Goal: Communication & Community: Participate in discussion

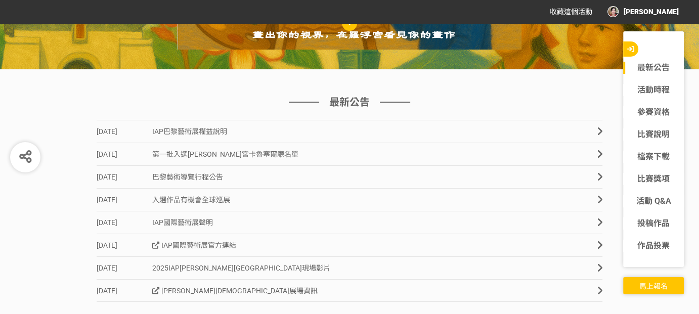
scroll to position [304, 0]
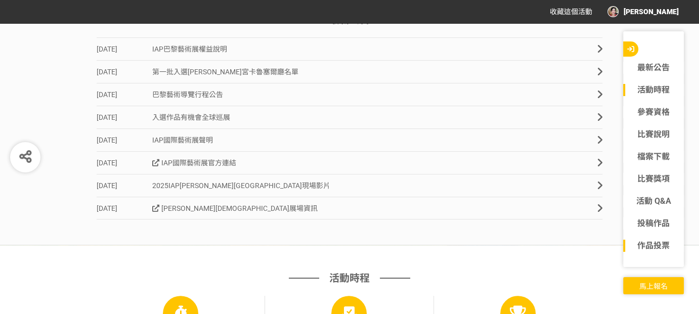
click at [650, 245] on link "作品投票" at bounding box center [653, 246] width 61 height 12
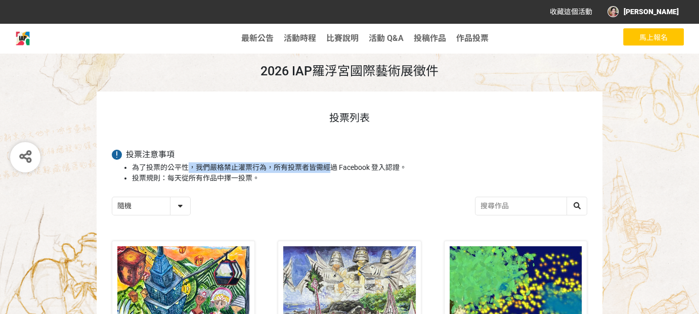
drag, startPoint x: 187, startPoint y: 168, endPoint x: 327, endPoint y: 170, distance: 139.7
click at [327, 170] on li "為了投票的公平性，我們嚴格禁止灌票行為，所有投票者皆需經過 Facebook 登入認證。" at bounding box center [359, 167] width 455 height 11
click at [287, 168] on li "為了投票的公平性，我們嚴格禁止灌票行為，所有投票者皆需經過 Facebook 登入認證。" at bounding box center [359, 167] width 455 height 11
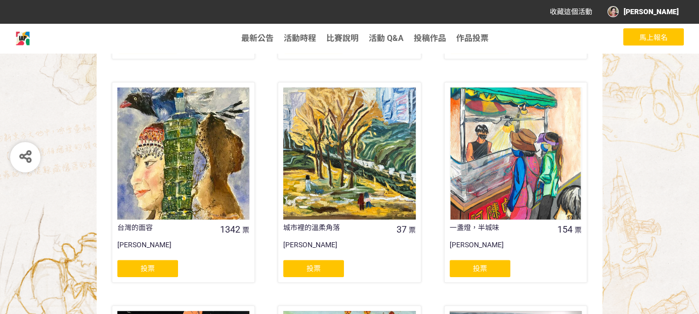
scroll to position [607, 0]
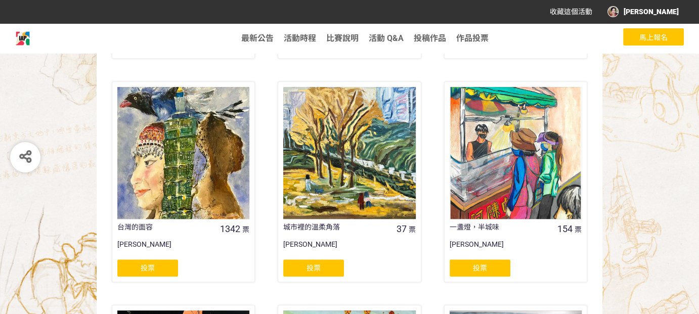
click at [307, 268] on span "投票" at bounding box center [314, 268] width 14 height 8
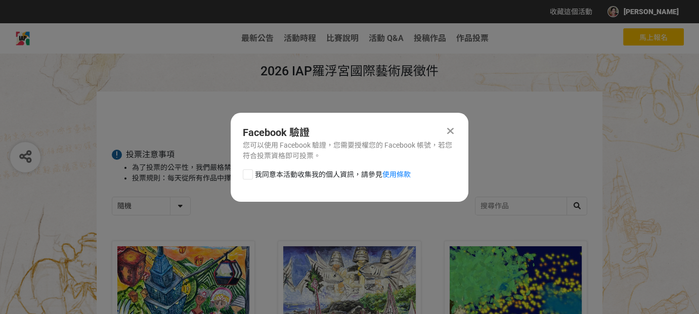
click at [247, 176] on div at bounding box center [248, 175] width 10 height 10
checkbox input "true"
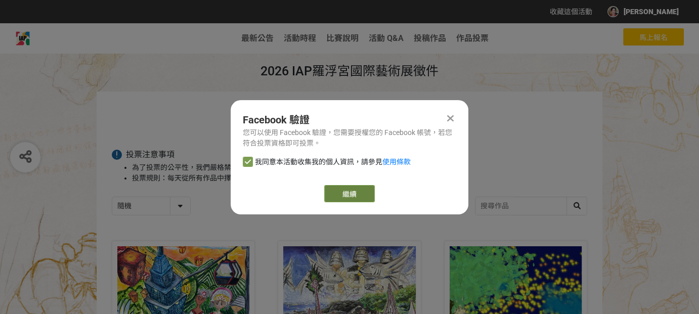
click at [353, 190] on link "繼續" at bounding box center [349, 193] width 51 height 17
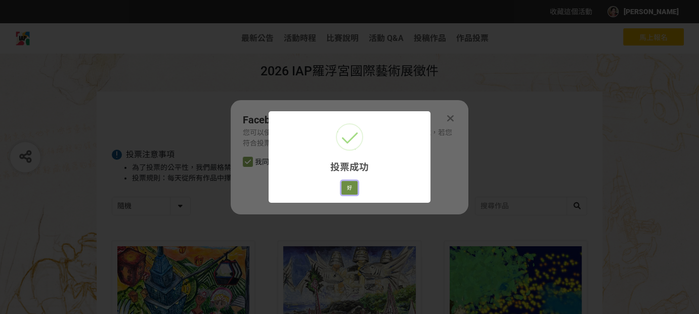
click at [350, 190] on button "好" at bounding box center [350, 188] width 16 height 14
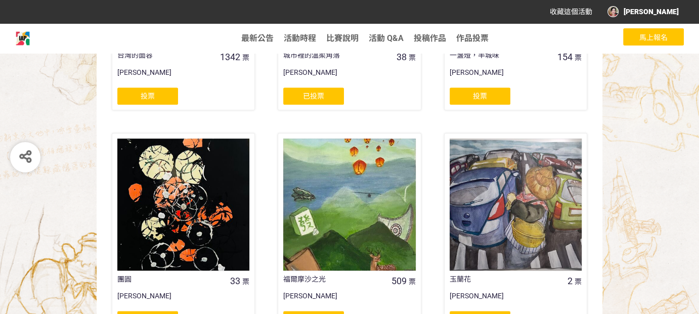
scroll to position [870, 0]
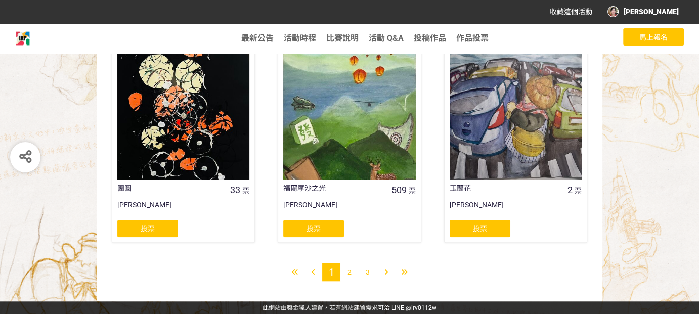
click at [350, 272] on span "2" at bounding box center [350, 272] width 4 height 8
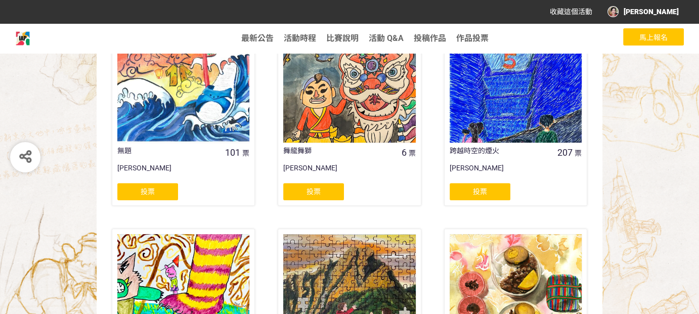
scroll to position [607, 0]
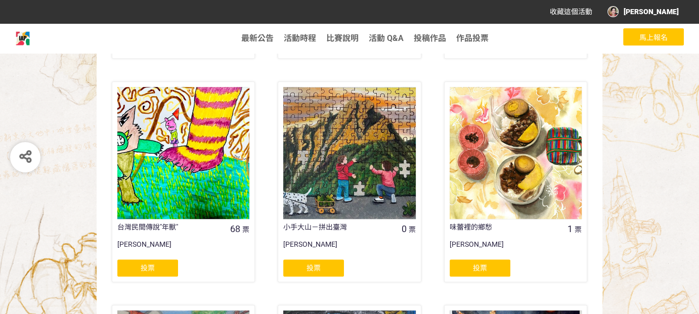
click at [305, 274] on div "投票" at bounding box center [313, 268] width 61 height 17
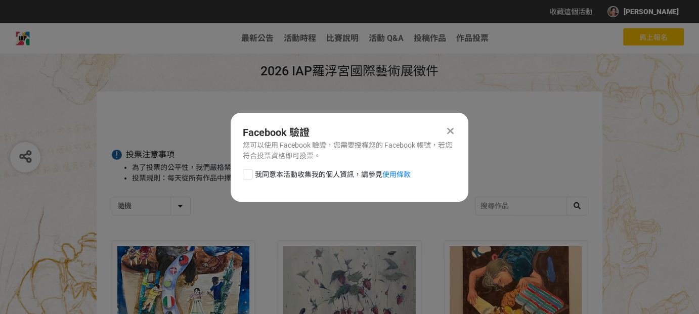
scroll to position [0, 0]
click at [248, 173] on div at bounding box center [248, 175] width 10 height 10
checkbox input "true"
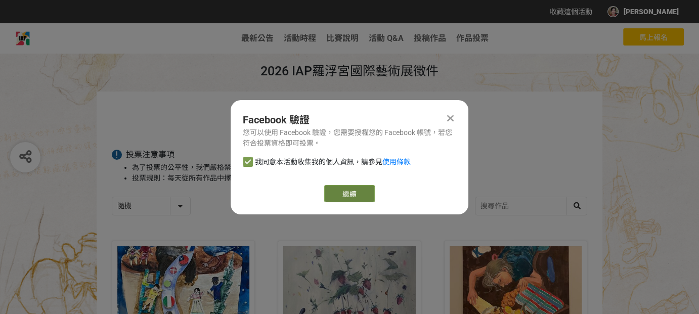
click at [355, 195] on button "繼續" at bounding box center [349, 193] width 51 height 17
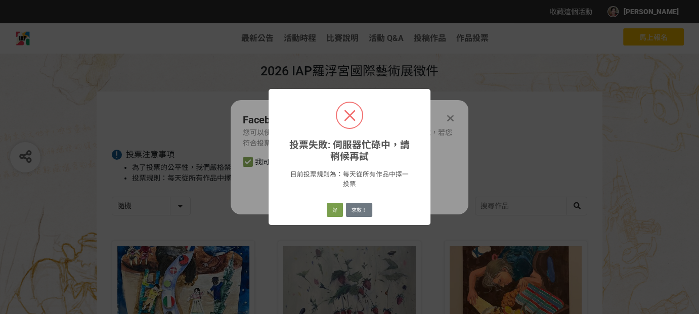
click at [470, 168] on div "投票失敗: 伺服器忙碌中，請稍候再試 × 目前投票規則為：每天從所有作品中擇一投票 好 求救！" at bounding box center [349, 157] width 699 height 314
click at [333, 214] on button "好" at bounding box center [335, 210] width 16 height 14
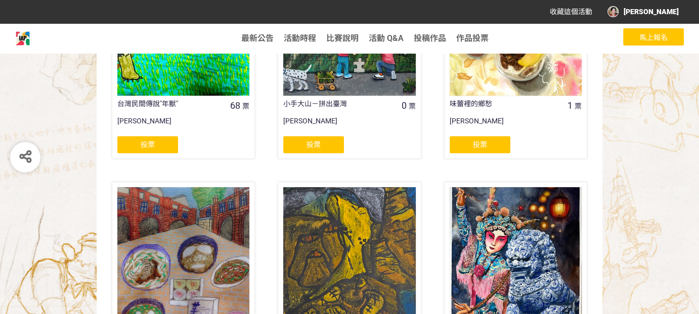
scroll to position [629, 0]
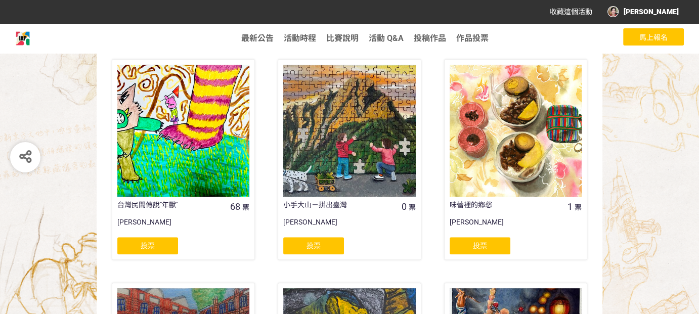
click at [314, 189] on div at bounding box center [349, 131] width 132 height 132
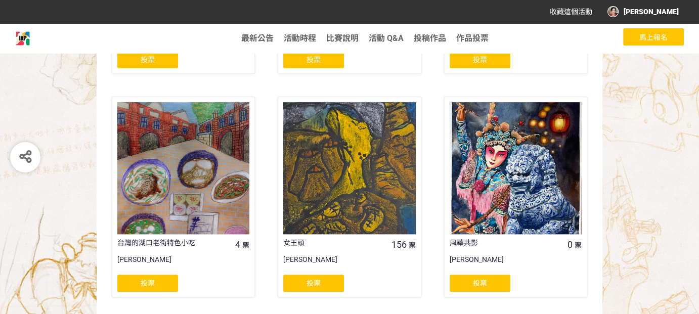
scroll to position [832, 0]
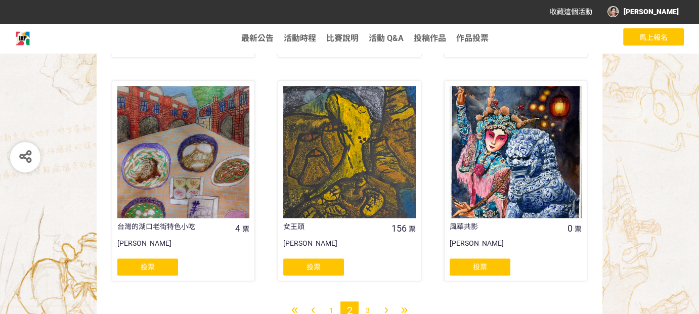
click at [490, 112] on div at bounding box center [516, 152] width 132 height 132
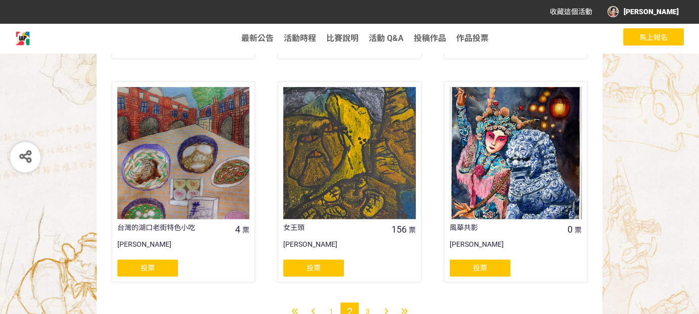
scroll to position [832, 0]
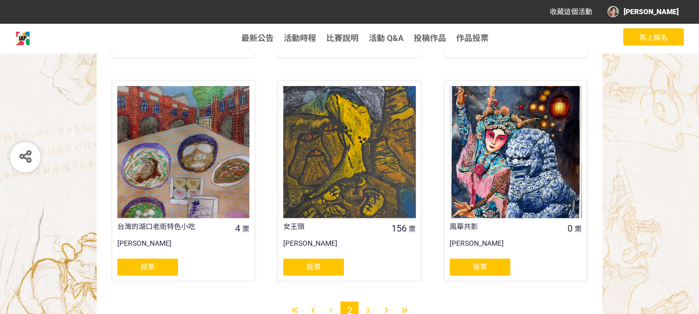
click at [496, 161] on div at bounding box center [516, 152] width 132 height 132
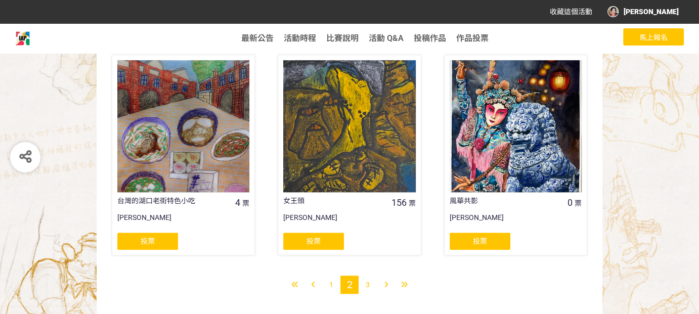
scroll to position [870, 0]
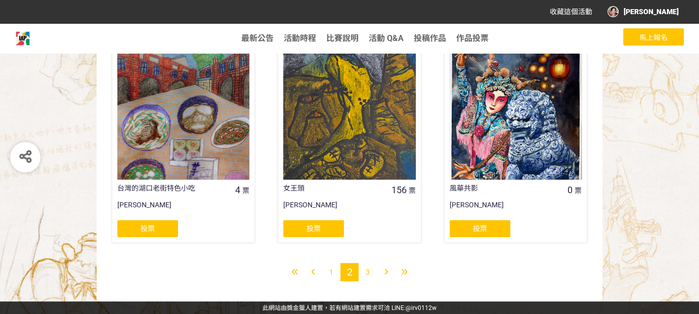
click at [498, 162] on div at bounding box center [516, 114] width 132 height 132
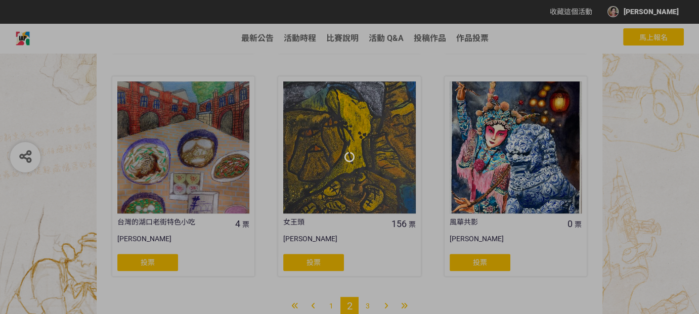
scroll to position [870, 0]
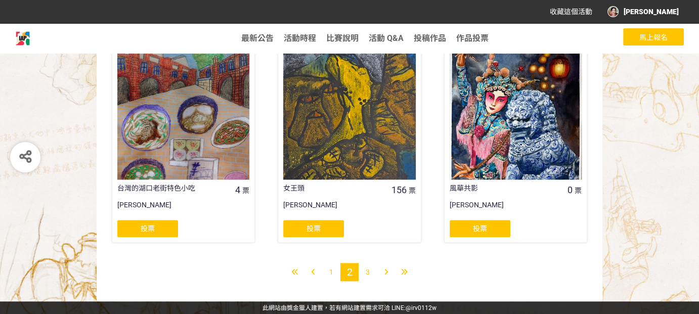
click at [367, 271] on span "3" at bounding box center [368, 272] width 4 height 8
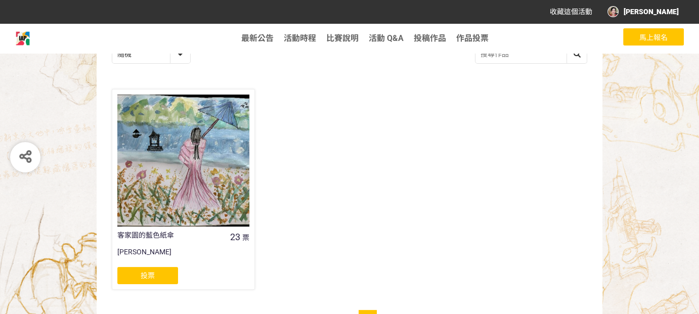
scroll to position [199, 0]
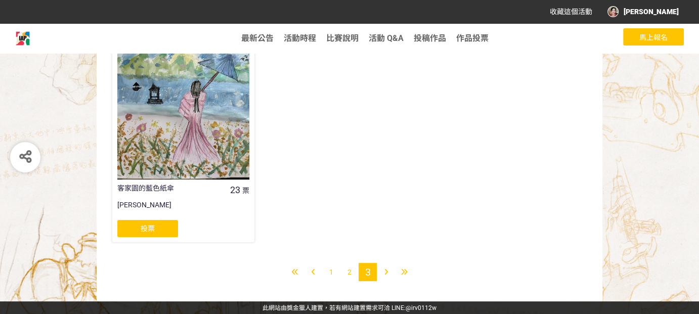
click at [331, 272] on span "1" at bounding box center [331, 272] width 4 height 8
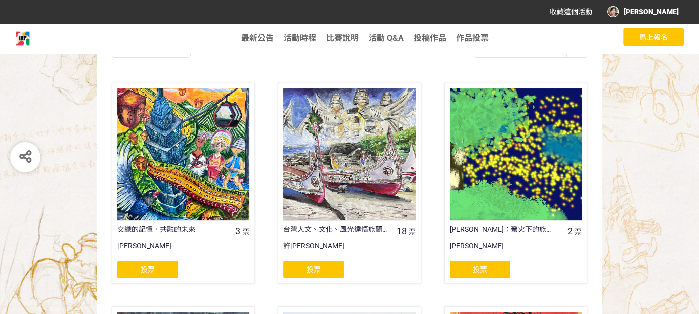
scroll to position [101, 0]
